Goal: Use online tool/utility: Utilize a website feature to perform a specific function

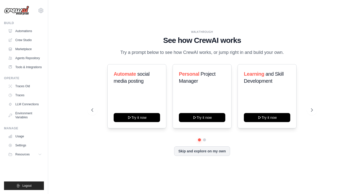
click at [346, 130] on div "WALKTHROUGH See how [PERSON_NAME] works Try a prompt below to see how [PERSON_N…" at bounding box center [202, 97] width 292 height 184
click at [26, 68] on link "Tools & Integrations" at bounding box center [26, 67] width 38 height 8
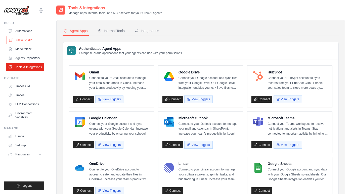
click at [27, 39] on link "Crew Studio" at bounding box center [26, 40] width 38 height 8
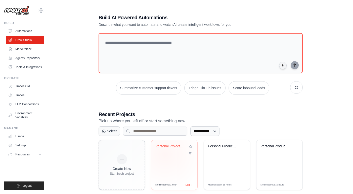
click at [165, 155] on div "Personal Project Management Assista..." at bounding box center [174, 150] width 38 height 12
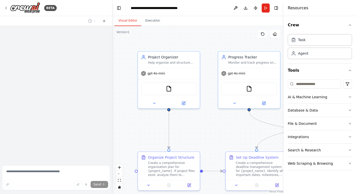
scroll to position [550, 0]
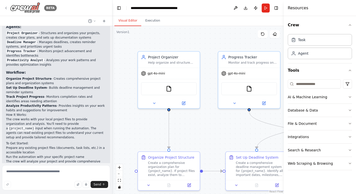
click at [6, 7] on icon at bounding box center [6, 8] width 4 height 4
